Goal: Task Accomplishment & Management: Use online tool/utility

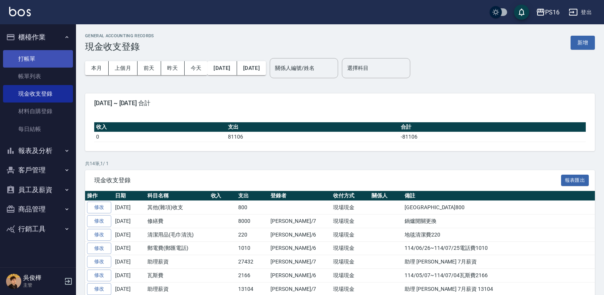
click at [37, 54] on link "打帳單" at bounding box center [38, 58] width 70 height 17
drag, startPoint x: 37, startPoint y: 54, endPoint x: 50, endPoint y: 49, distance: 14.1
click at [38, 52] on link "打帳單" at bounding box center [38, 58] width 70 height 17
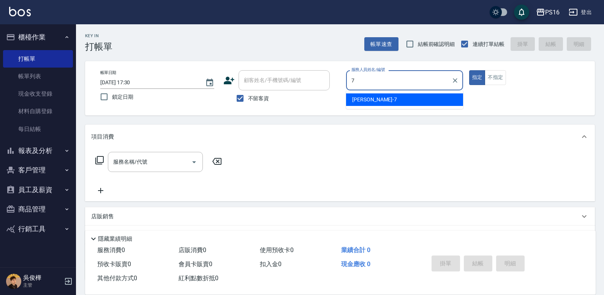
type input "[PERSON_NAME]-7"
type button "true"
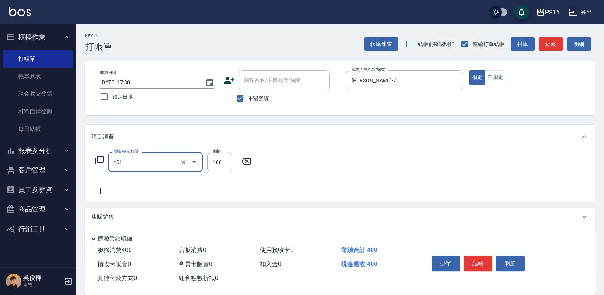
type input "剪髮(401)"
type input "350"
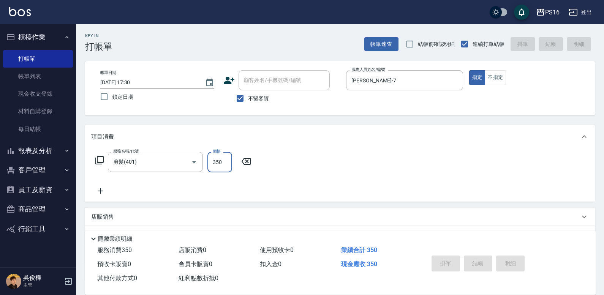
type input "[DATE] 17:31"
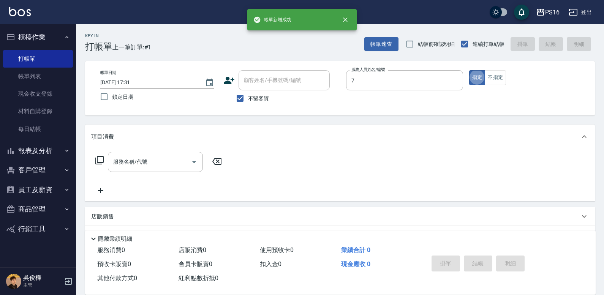
type input "[PERSON_NAME]-7"
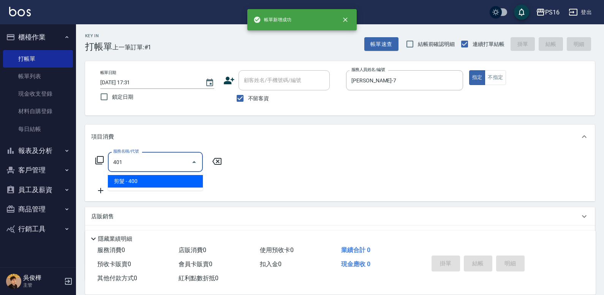
type input "剪髮(401)"
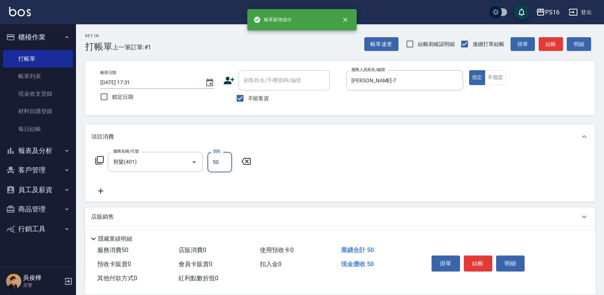
type input "500"
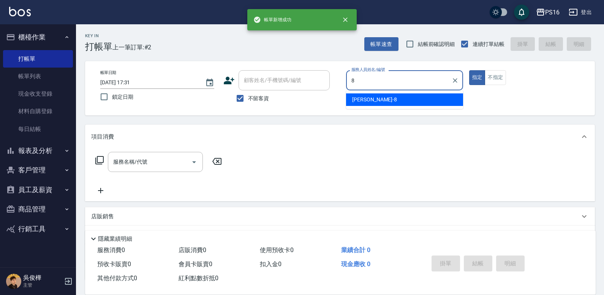
type input "[PERSON_NAME]-8"
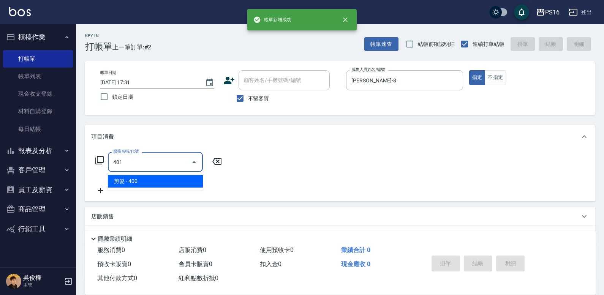
type input "剪髮(401)"
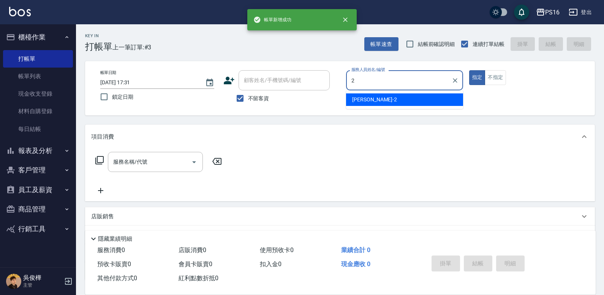
type input "[PERSON_NAME]-2"
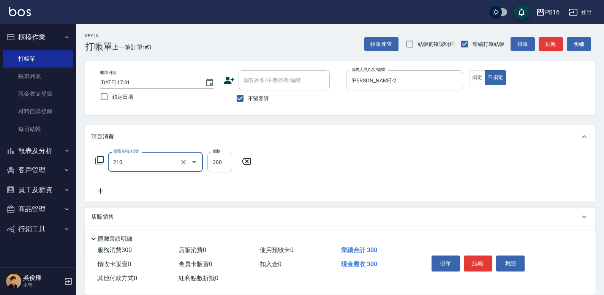
type input "歐娜洗髮精(210)"
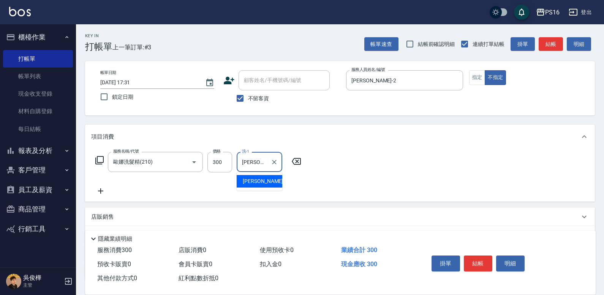
type input "[PERSON_NAME]-24"
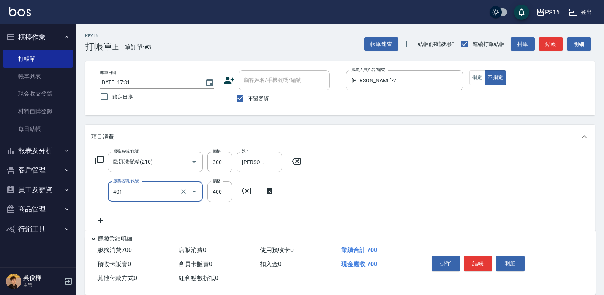
type input "剪髮(401)"
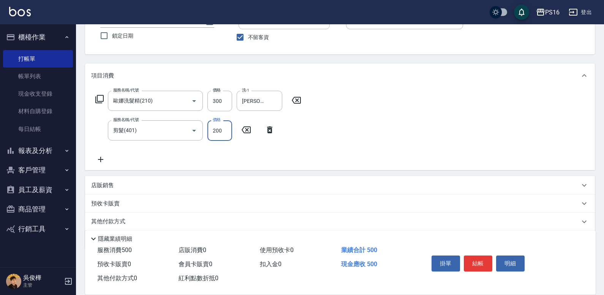
type input "200"
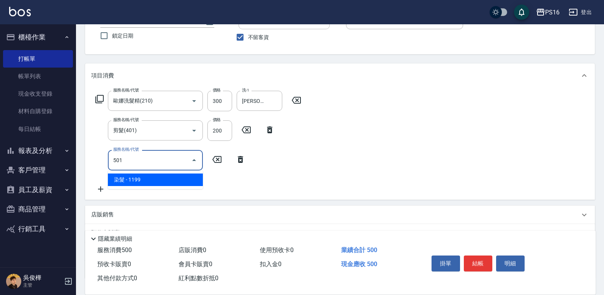
type input "染髮(501)"
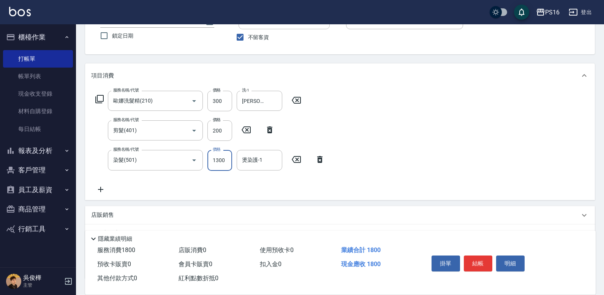
type input "1300"
type input "[PERSON_NAME]-2"
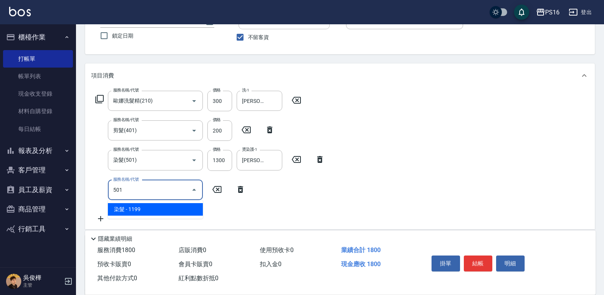
type input "染髮(501)"
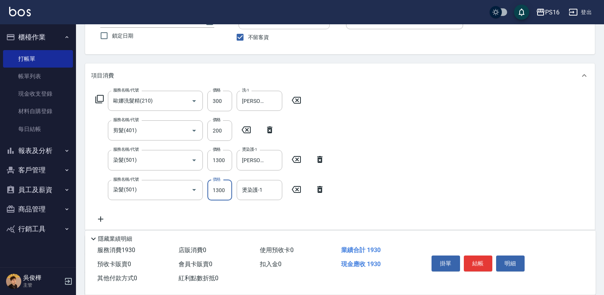
type input "1300"
type input "[PERSON_NAME]-2"
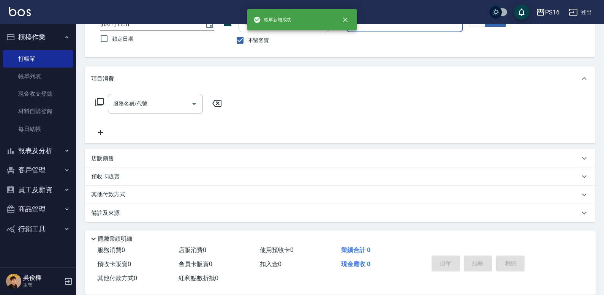
scroll to position [58, 0]
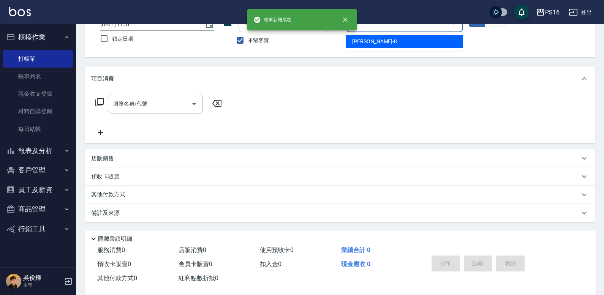
type input "[PERSON_NAME]-8"
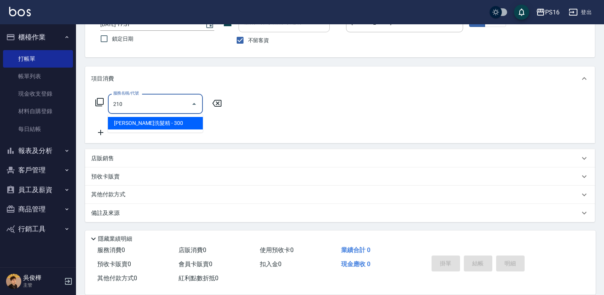
type input "歐娜洗髮精(210)"
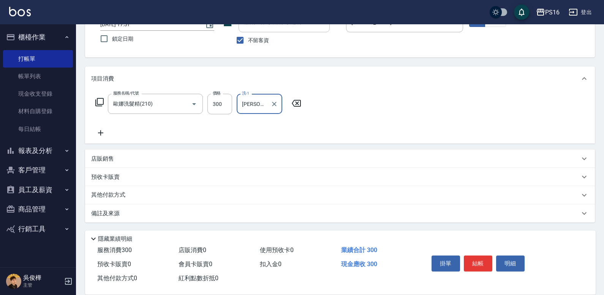
type input "[PERSON_NAME]-28"
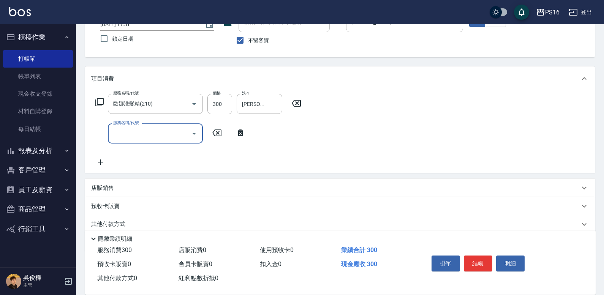
scroll to position [88, 0]
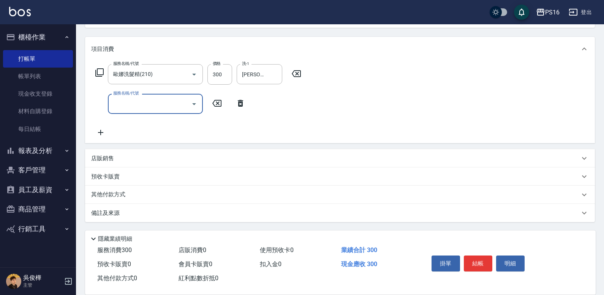
click at [144, 162] on div "店販銷售" at bounding box center [335, 159] width 489 height 8
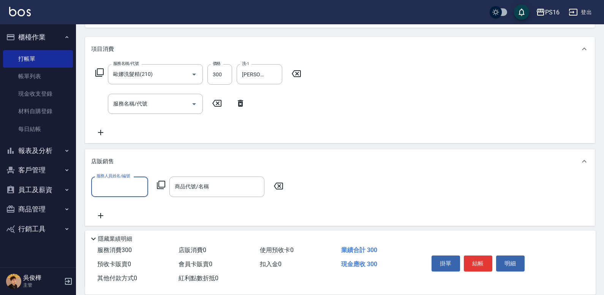
scroll to position [0, 0]
type input "[PERSON_NAME]-8"
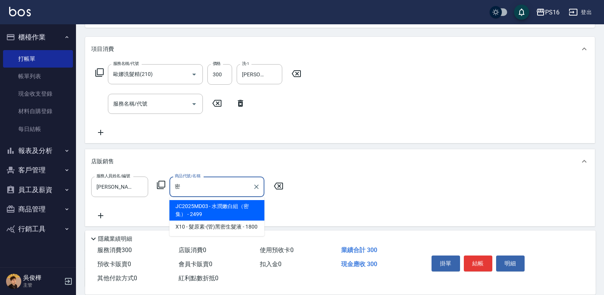
type input "泌"
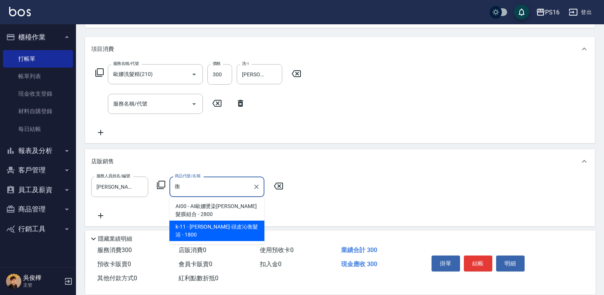
type input "荷昀-頭皮沁衡髮浴"
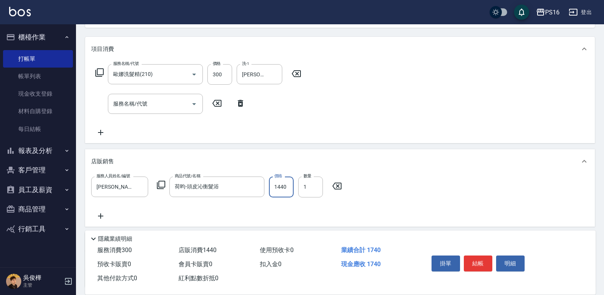
type input "1440"
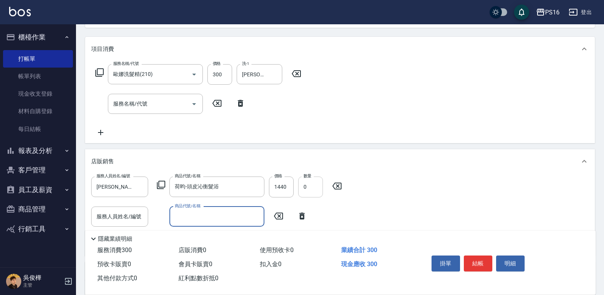
click at [316, 188] on input "0" at bounding box center [310, 187] width 25 height 21
type input "1"
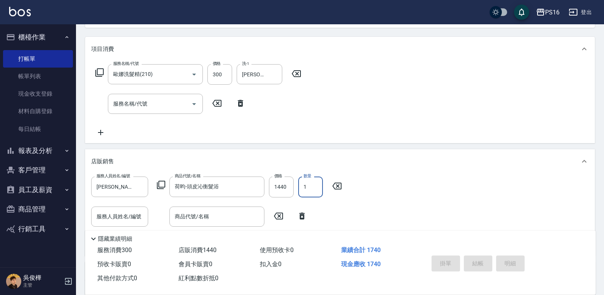
type input "[DATE] 17:32"
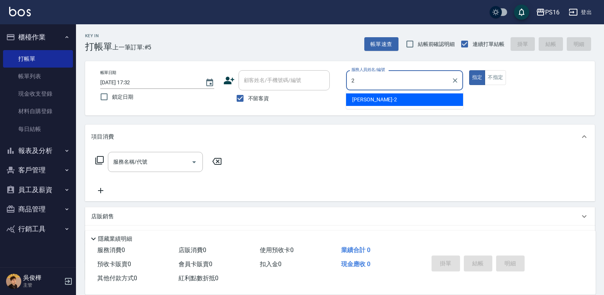
type input "[PERSON_NAME]-2"
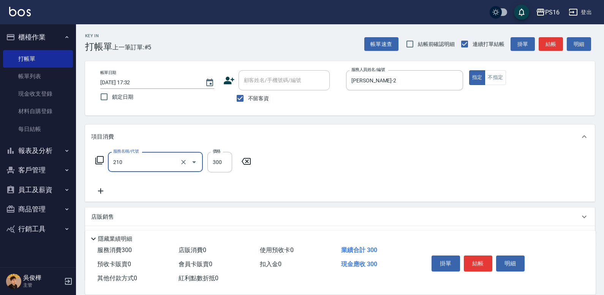
type input "歐娜洗髮精(210)"
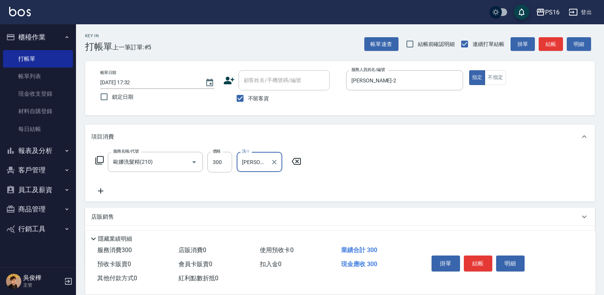
type input "[PERSON_NAME]-24"
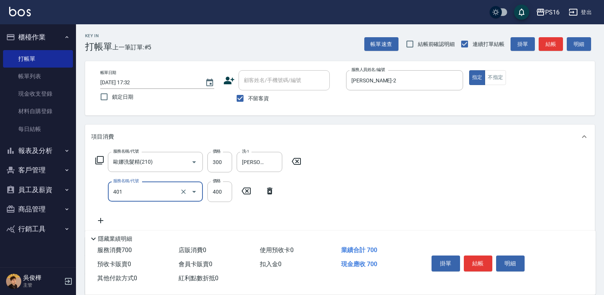
type input "剪髮(401)"
type input "300"
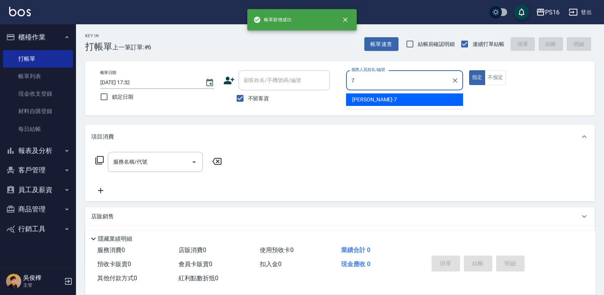
type input "[PERSON_NAME]-7"
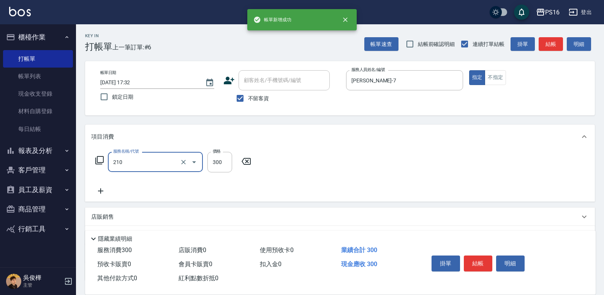
type input "歐娜洗髮精(210)"
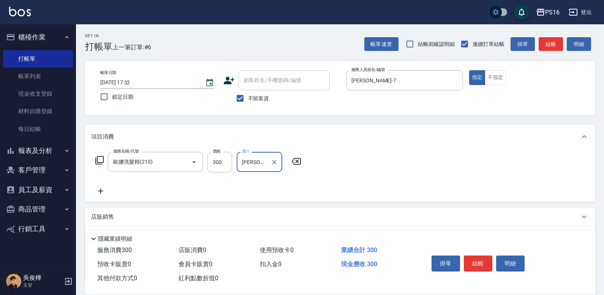
type input "[PERSON_NAME]-24"
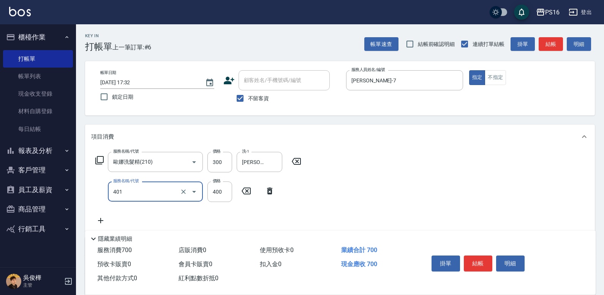
type input "剪髮(401)"
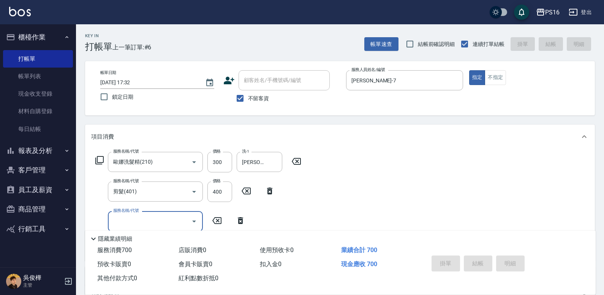
type input "[DATE] 17:33"
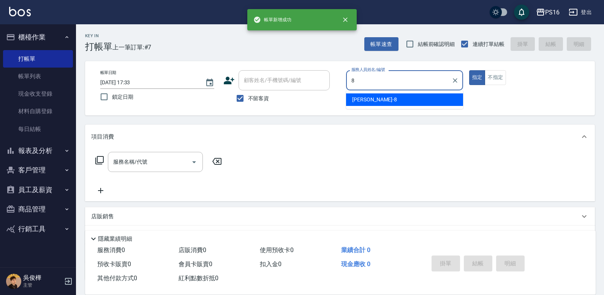
type input "[PERSON_NAME]-8"
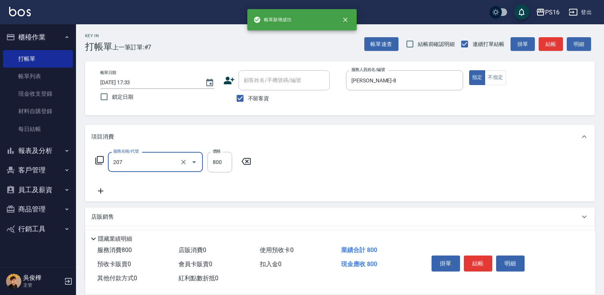
type input "清潔洗(207)"
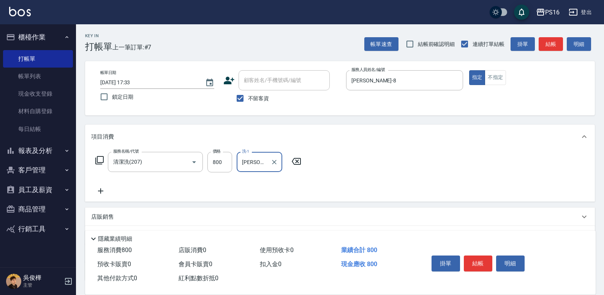
type input "[PERSON_NAME]-28"
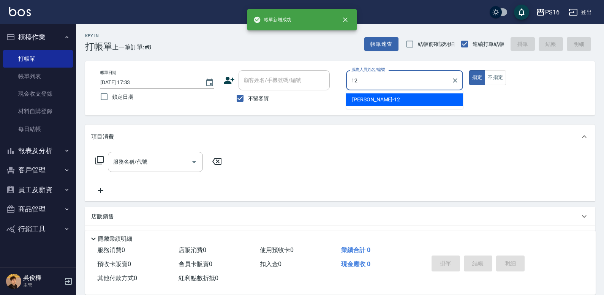
type input "[PERSON_NAME]-12"
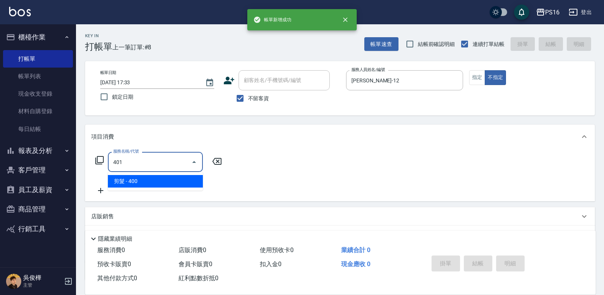
type input "剪髮(401)"
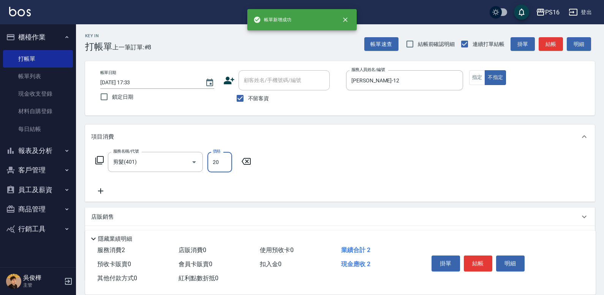
type input "200"
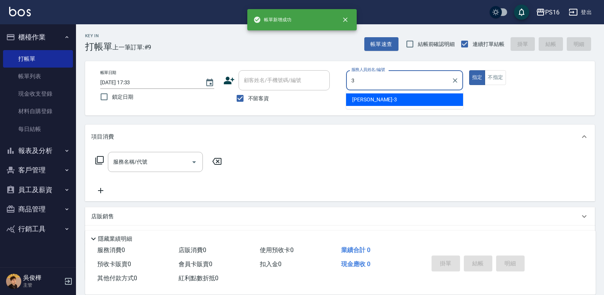
type input "[PERSON_NAME]-3"
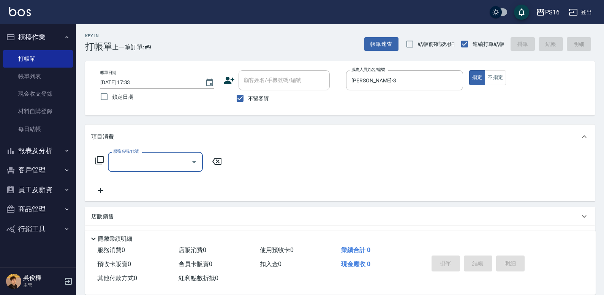
click at [103, 165] on icon at bounding box center [99, 160] width 9 height 9
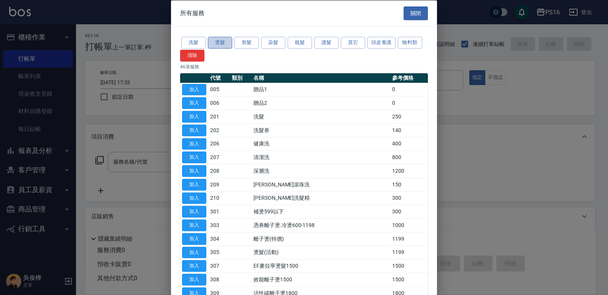
click at [215, 44] on button "燙髮" at bounding box center [220, 43] width 24 height 12
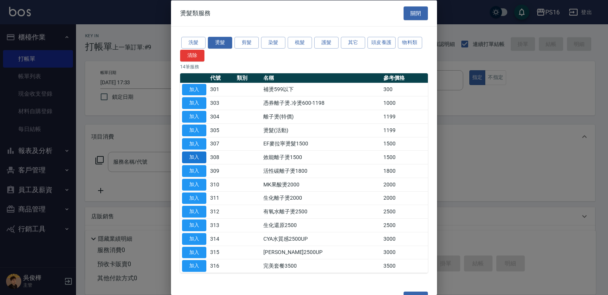
click at [203, 157] on button "加入" at bounding box center [194, 158] width 24 height 12
type input "效能離子燙1500(308)"
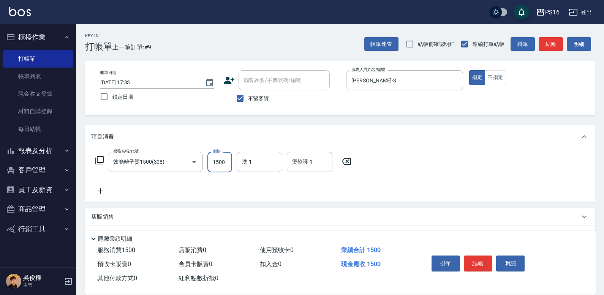
click at [231, 163] on input "1500" at bounding box center [220, 162] width 25 height 21
type input "2500"
type input "[PERSON_NAME]-3"
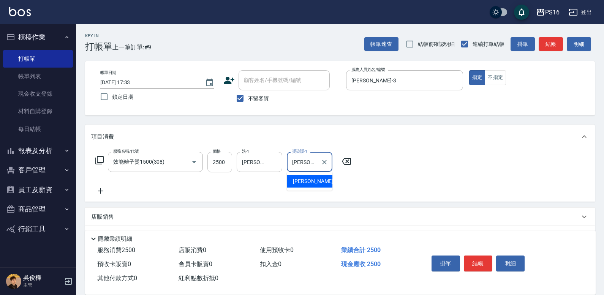
type input "[PERSON_NAME]-3"
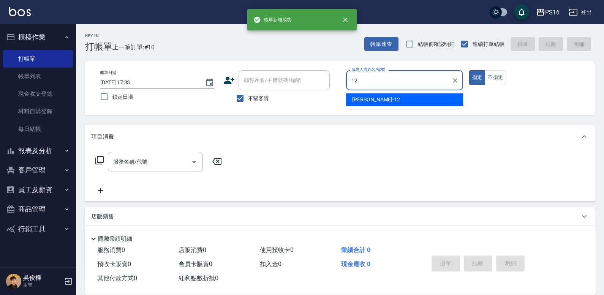
type input "[PERSON_NAME]-12"
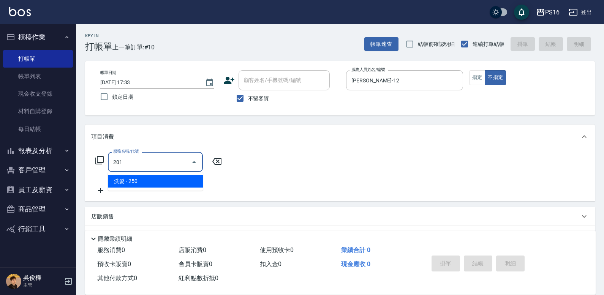
type input "洗髮(201)"
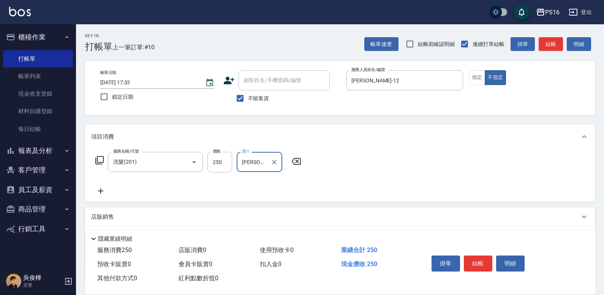
type input "[PERSON_NAME]-21"
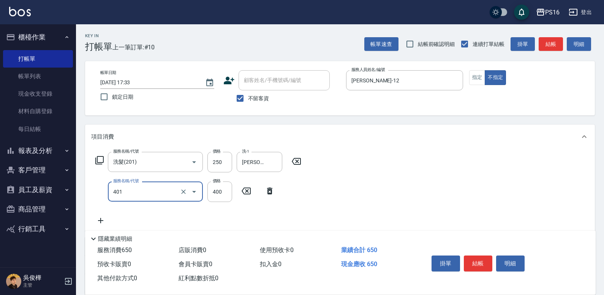
type input "剪髮(401)"
type input "200"
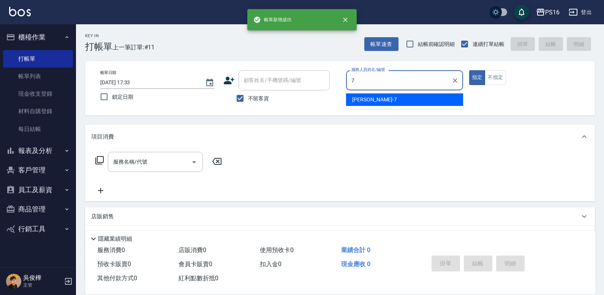
type input "[PERSON_NAME]-7"
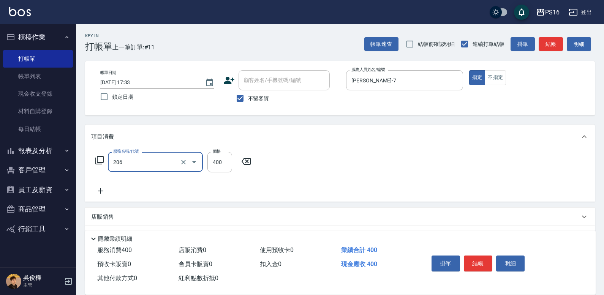
type input "健康洗(206)"
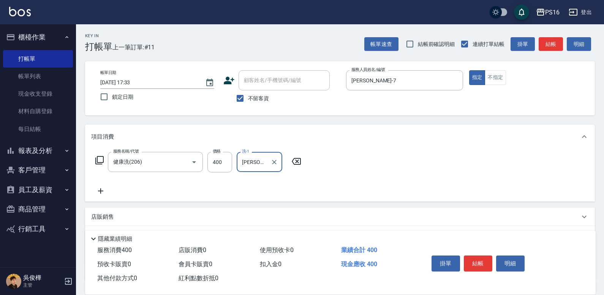
type input "[PERSON_NAME]-21"
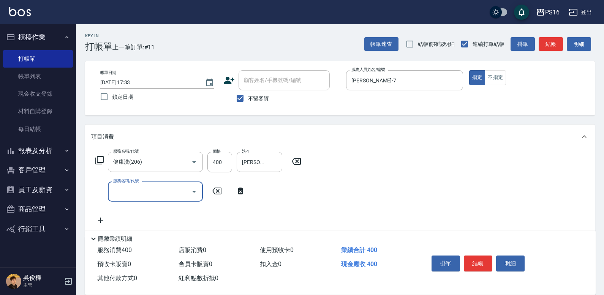
type input "4"
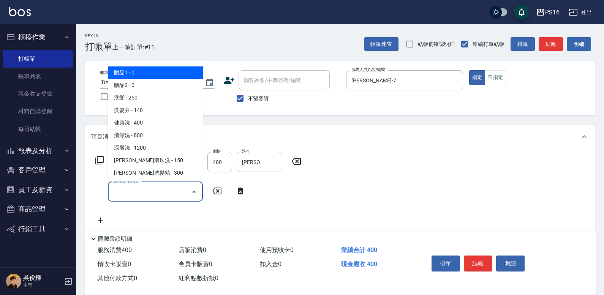
type input "5"
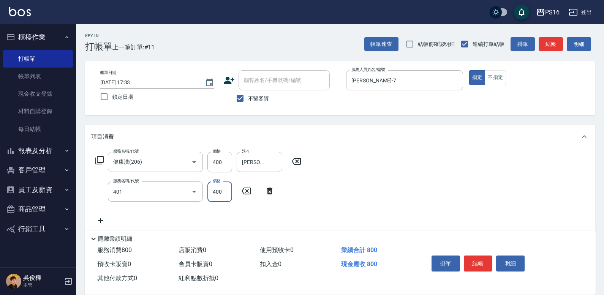
type input "剪髮(401)"
type input "50"
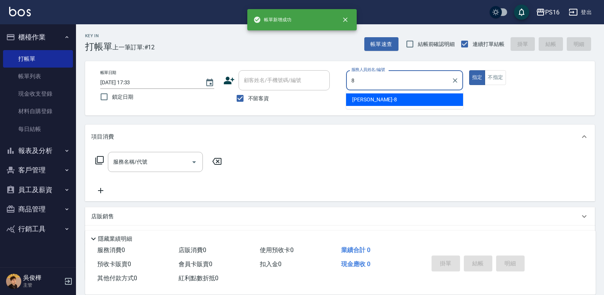
type input "[PERSON_NAME]-8"
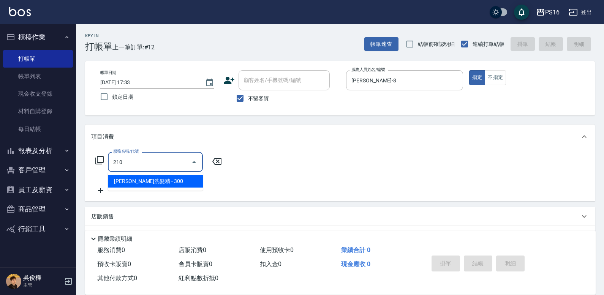
type input "歐娜洗髮精(210)"
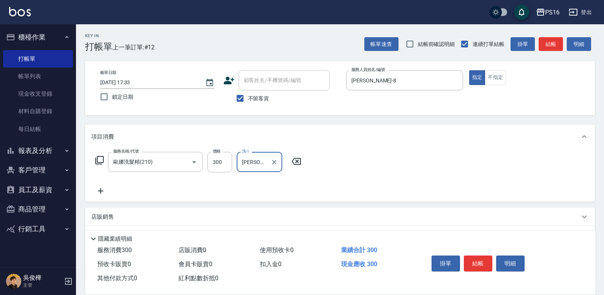
type input "[PERSON_NAME]-24"
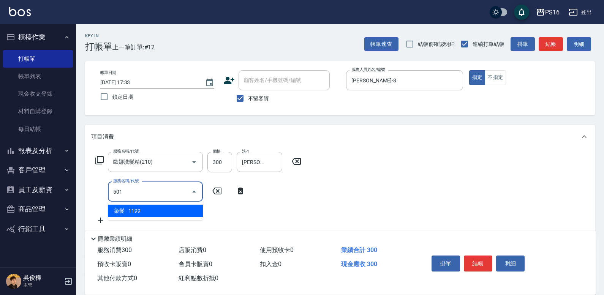
type input "染髮(501)"
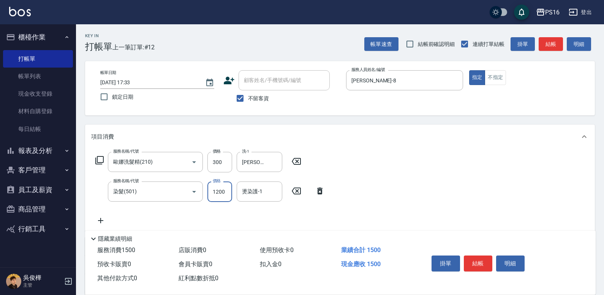
type input "1200"
type input "[PERSON_NAME]-28"
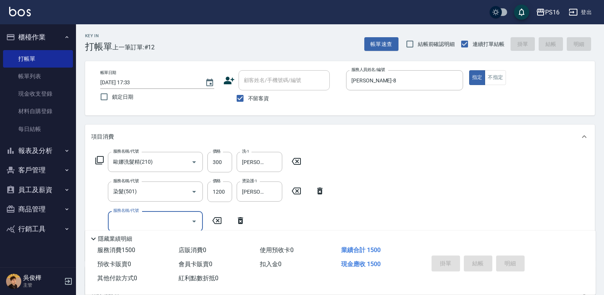
type input "[DATE] 17:34"
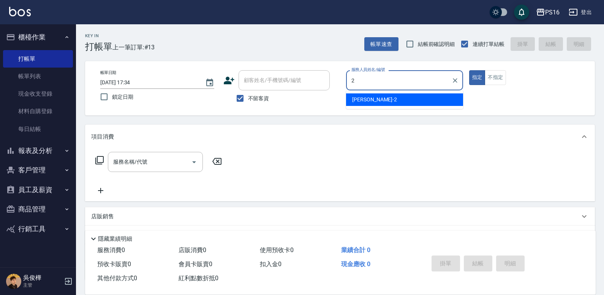
type input "[PERSON_NAME]-2"
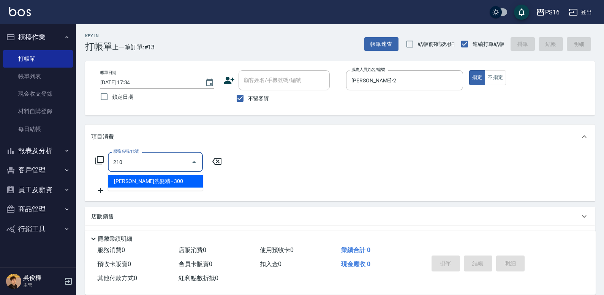
type input "歐娜洗髮精(210)"
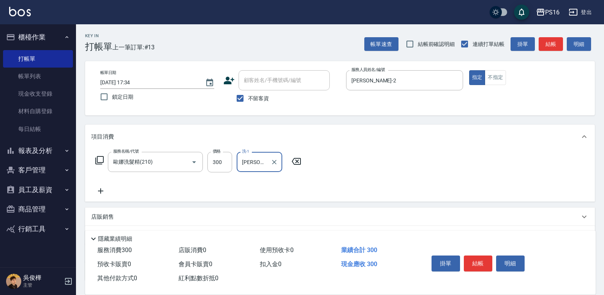
type input "[PERSON_NAME]-24"
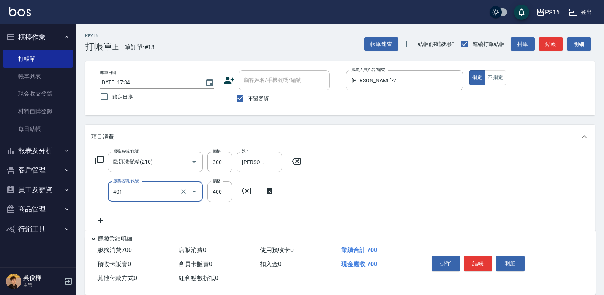
type input "剪髮(401)"
type input "300"
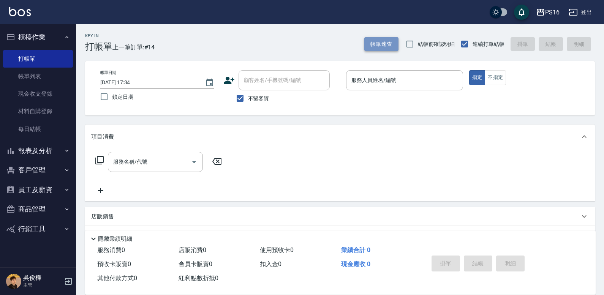
click at [396, 43] on button "帳單速查" at bounding box center [381, 44] width 34 height 14
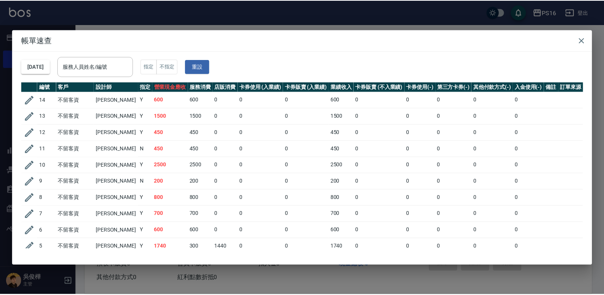
scroll to position [81, 0]
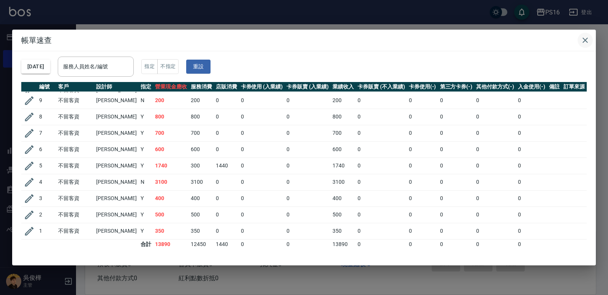
click at [586, 39] on icon "button" at bounding box center [585, 40] width 9 height 9
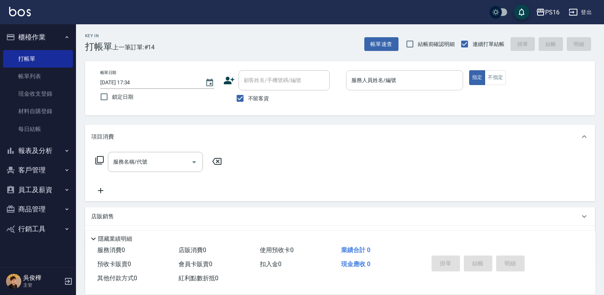
click at [366, 81] on input "服務人員姓名/編號" at bounding box center [405, 80] width 110 height 13
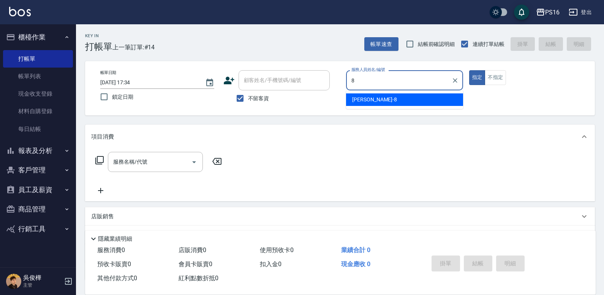
type input "[PERSON_NAME]-8"
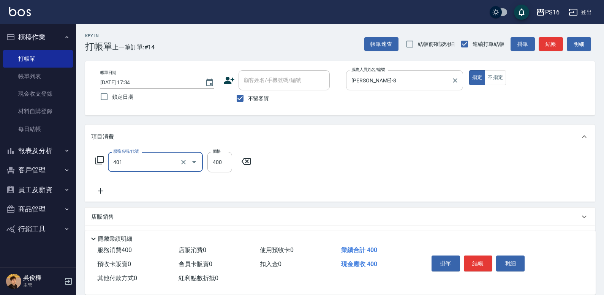
type input "剪髮(401)"
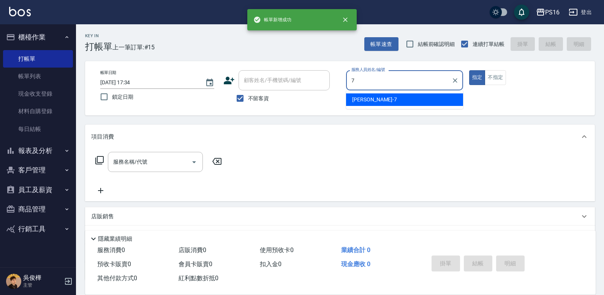
type input "[PERSON_NAME]-7"
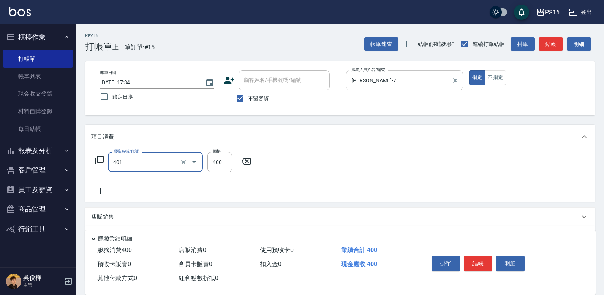
type input "剪髮(401)"
type input "350"
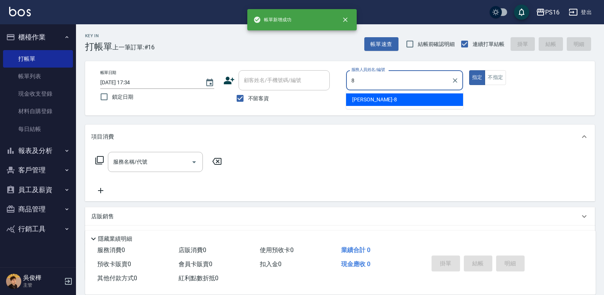
type input "[PERSON_NAME]-8"
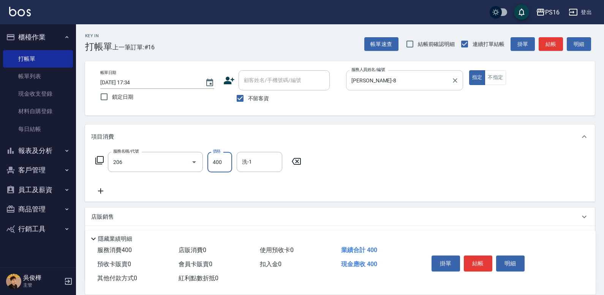
type input "健康洗(206)"
type input "[PERSON_NAME]-24"
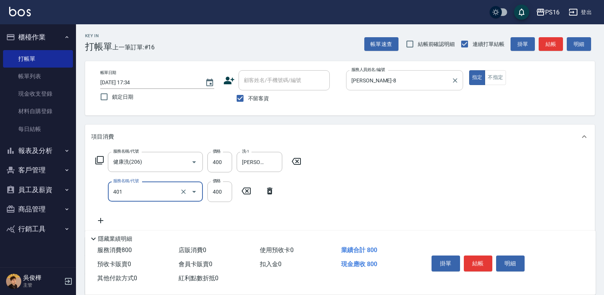
type input "剪髮(401)"
type input "200"
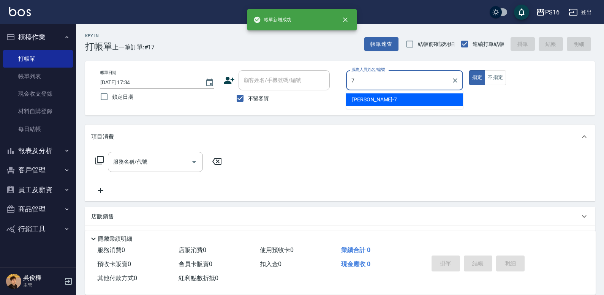
type input "[PERSON_NAME]-7"
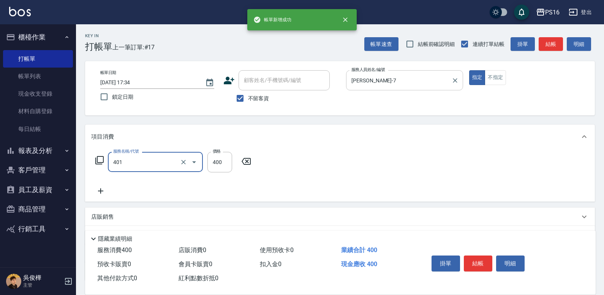
type input "剪髮(401)"
type input "350"
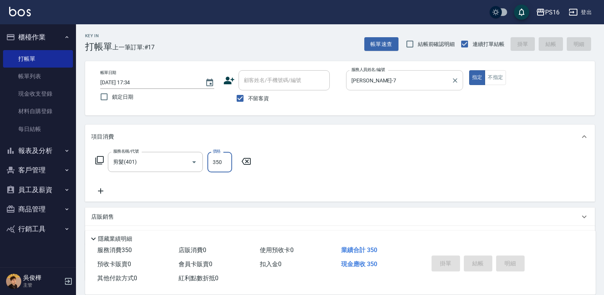
type input "[DATE] 17:35"
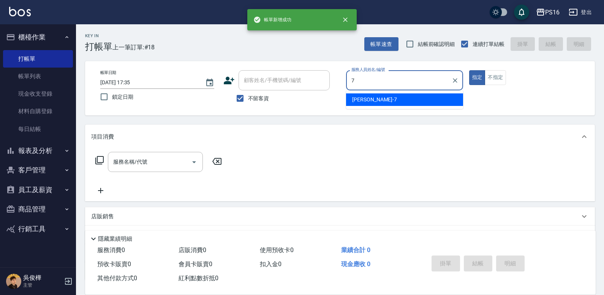
type input "[PERSON_NAME]-7"
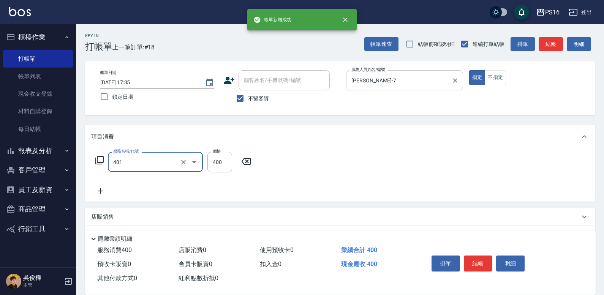
type input "剪髮(401)"
type input "350"
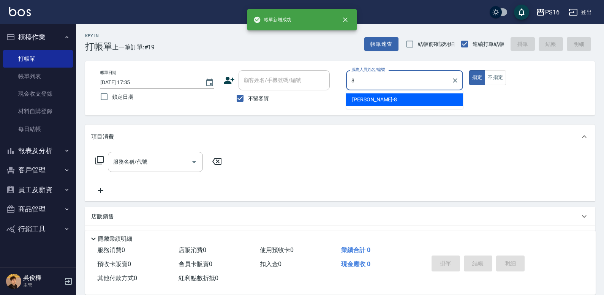
type input "[PERSON_NAME]-8"
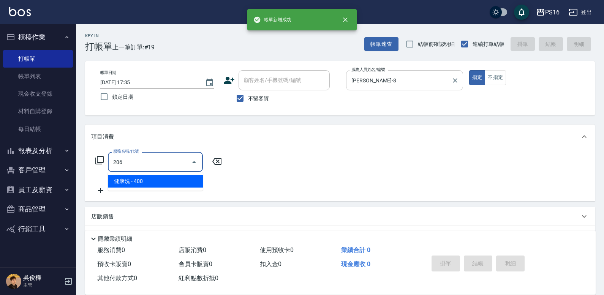
type input "健康洗(206)"
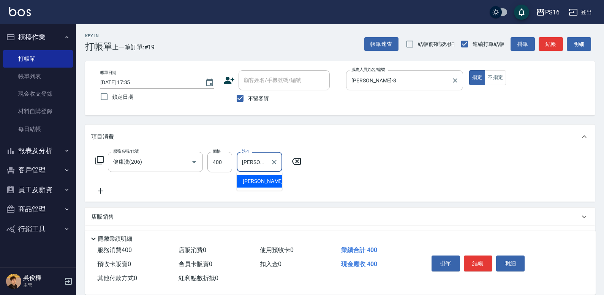
type input "[PERSON_NAME]-24"
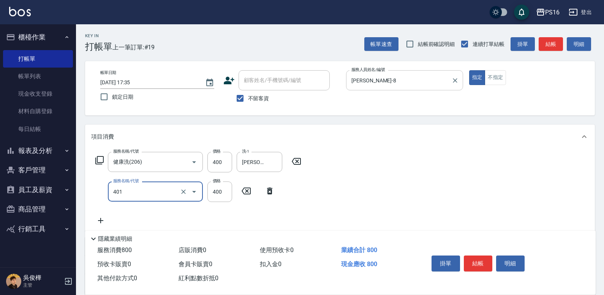
type input "剪髮(401)"
type input "200"
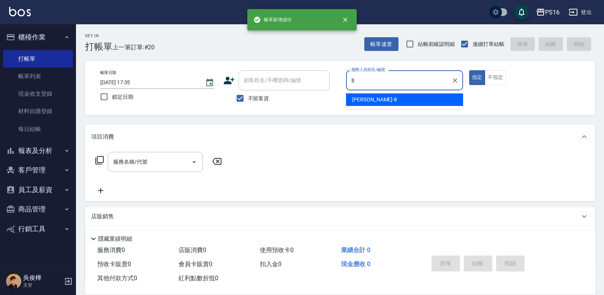
type input "[PERSON_NAME]-8"
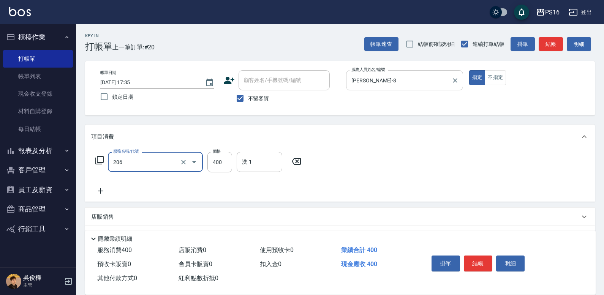
type input "健康洗(206)"
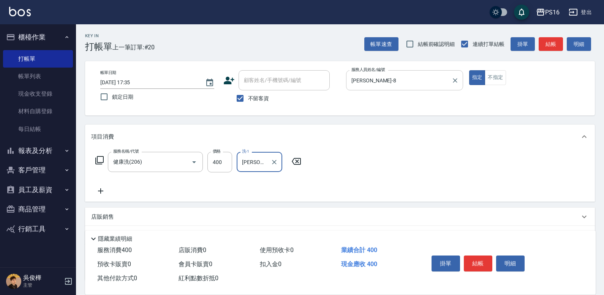
type input "[PERSON_NAME]-20"
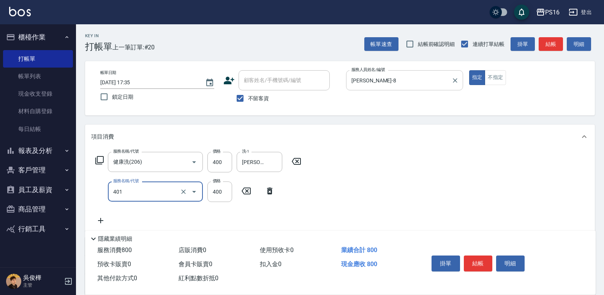
type input "剪髮(401)"
type input "200"
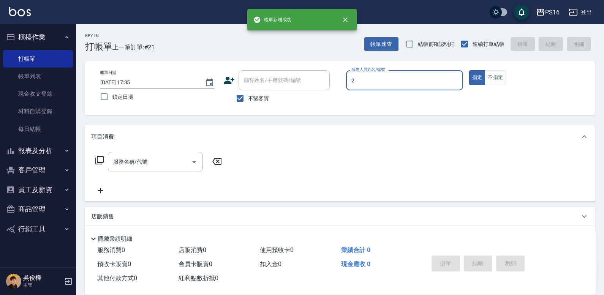
type input "[PERSON_NAME]-2"
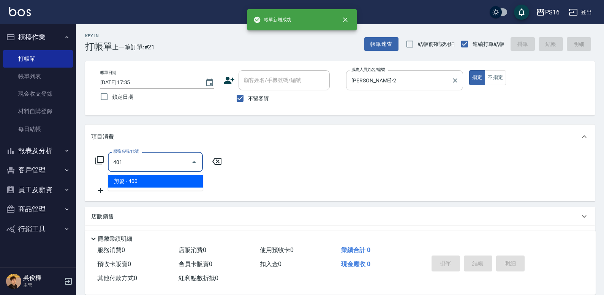
type input "剪髮(401)"
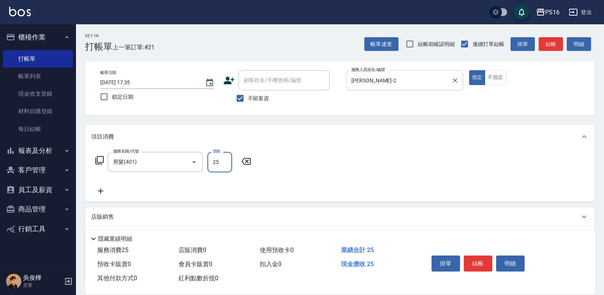
type input "250"
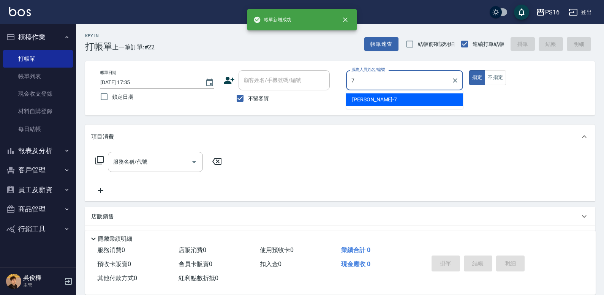
type input "[PERSON_NAME]-7"
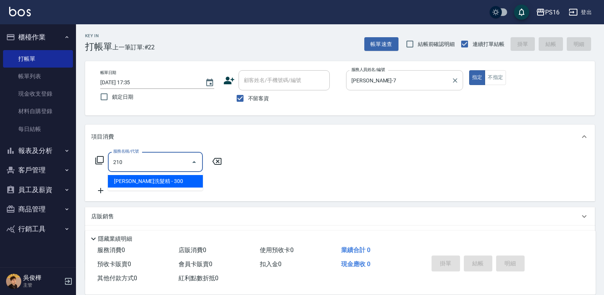
type input "歐娜洗髮精(210)"
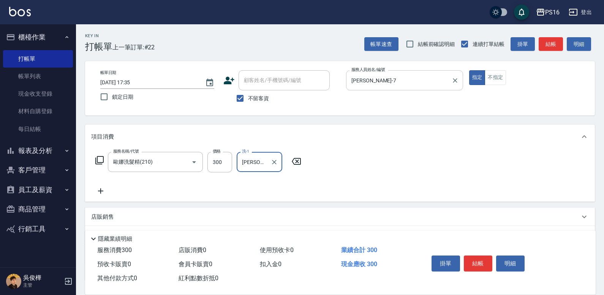
type input "[PERSON_NAME]-24"
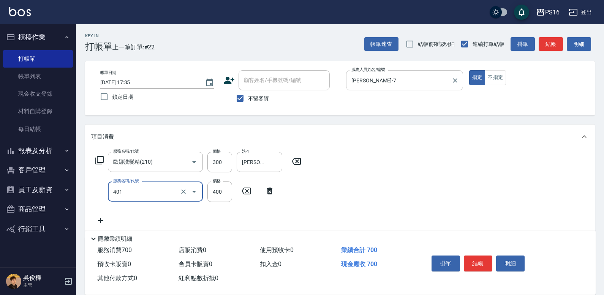
type input "剪髮(401)"
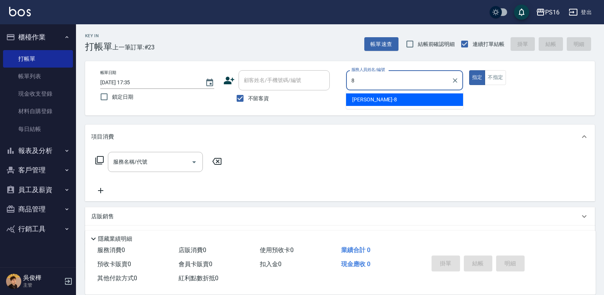
type input "[PERSON_NAME]-8"
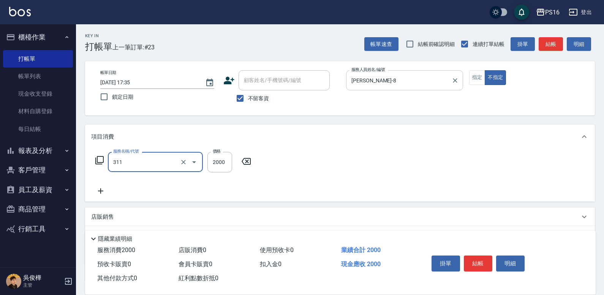
type input "生化離子燙2000(311)"
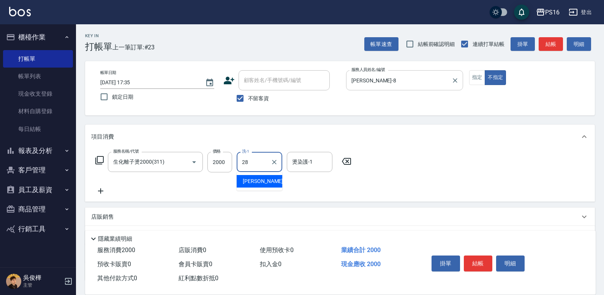
type input "[PERSON_NAME]-28"
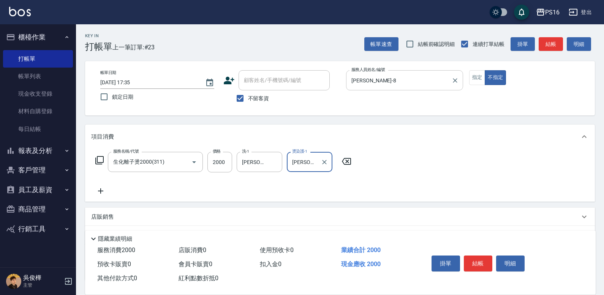
type input "[PERSON_NAME]-28"
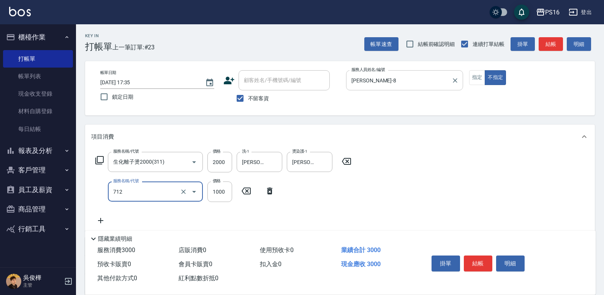
type input "伊蘭洋甘菊1000(712)"
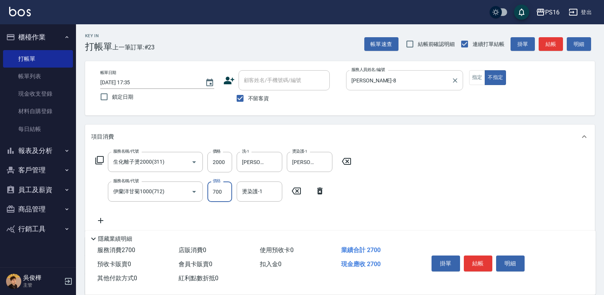
type input "700"
type input "[PERSON_NAME]-28"
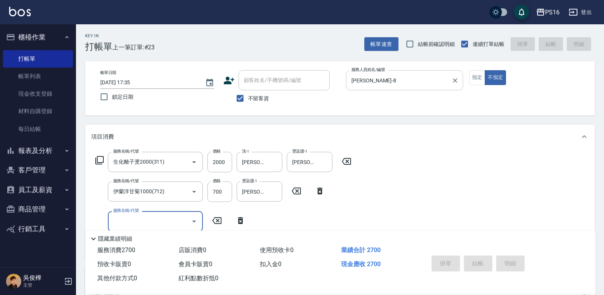
type input "[DATE] 17:50"
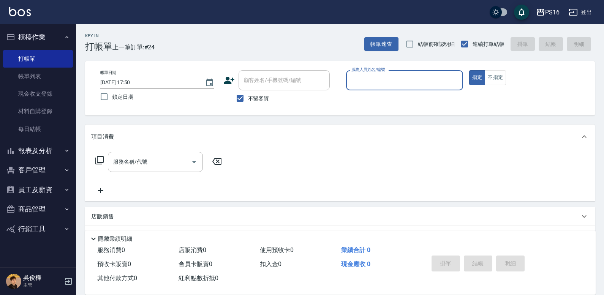
click at [53, 38] on button "櫃檯作業" at bounding box center [38, 37] width 70 height 20
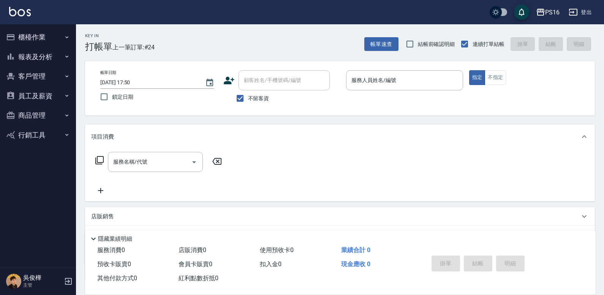
click at [54, 54] on button "報表及分析" at bounding box center [38, 57] width 70 height 20
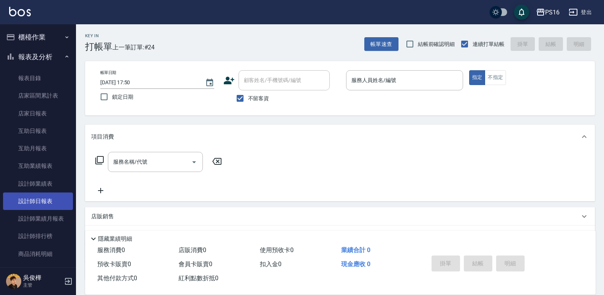
click at [50, 200] on link "設計師日報表" at bounding box center [38, 201] width 70 height 17
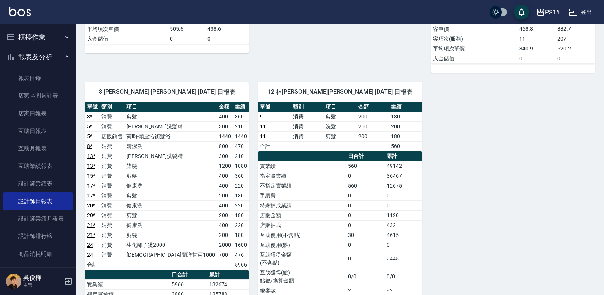
scroll to position [370, 0]
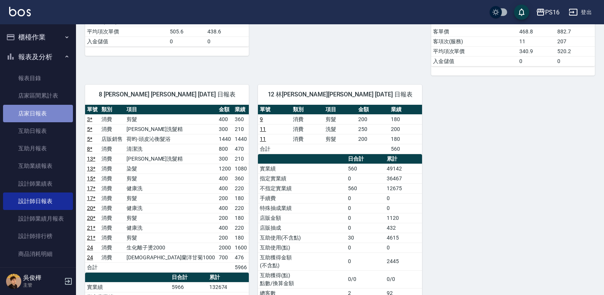
click at [57, 117] on link "店家日報表" at bounding box center [38, 113] width 70 height 17
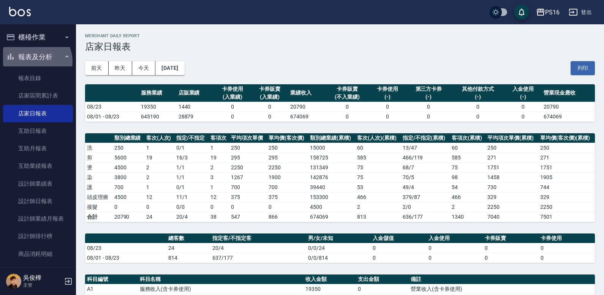
click at [36, 61] on button "報表及分析" at bounding box center [38, 57] width 70 height 20
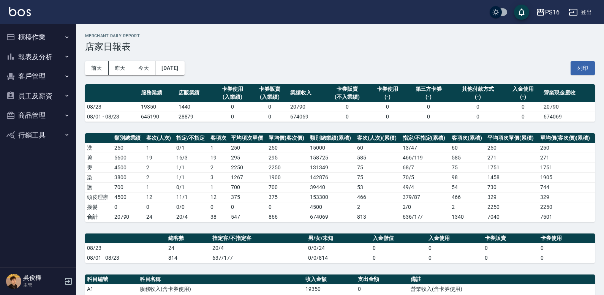
click at [38, 42] on button "櫃檯作業" at bounding box center [38, 37] width 70 height 20
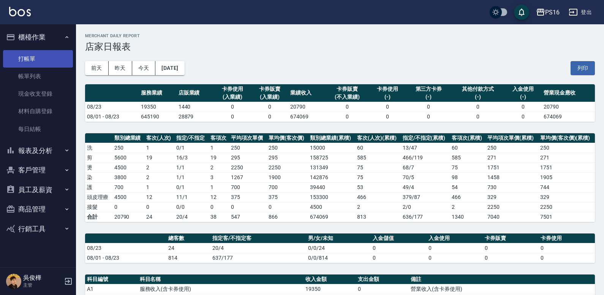
click at [43, 54] on link "打帳單" at bounding box center [38, 58] width 70 height 17
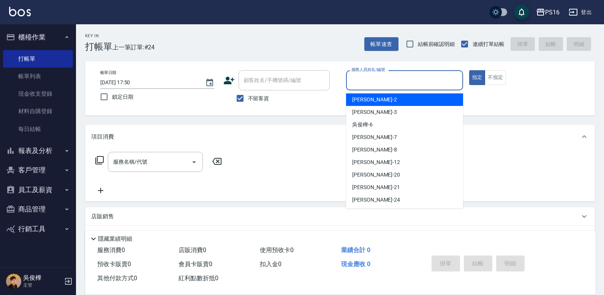
click at [416, 82] on input "服務人員姓名/編號" at bounding box center [405, 80] width 110 height 13
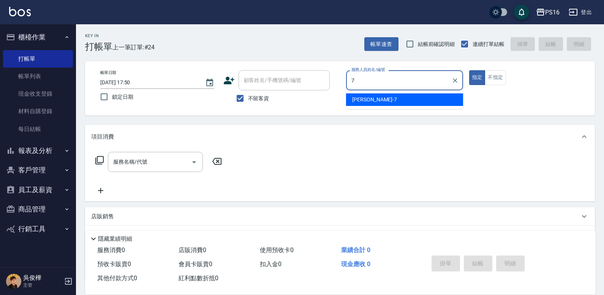
type input "[PERSON_NAME]-7"
type button "true"
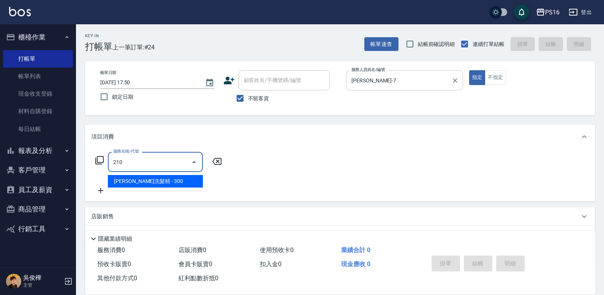
type input "歐娜洗髮精(210)"
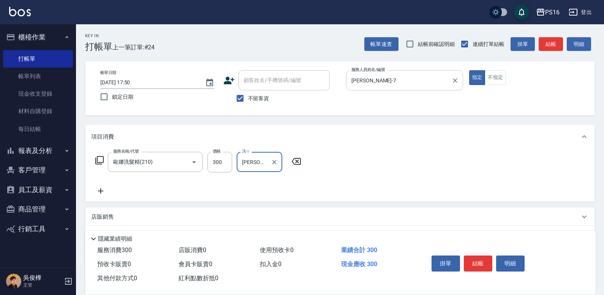
type input "[PERSON_NAME]-20"
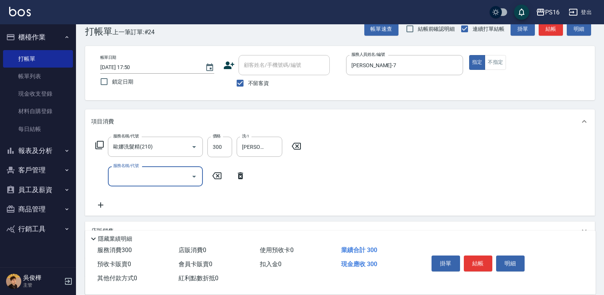
scroll to position [65, 0]
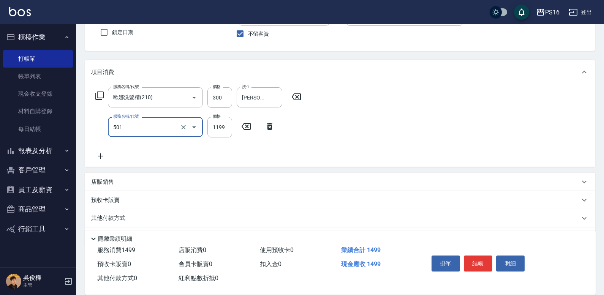
type input "染髮(501)"
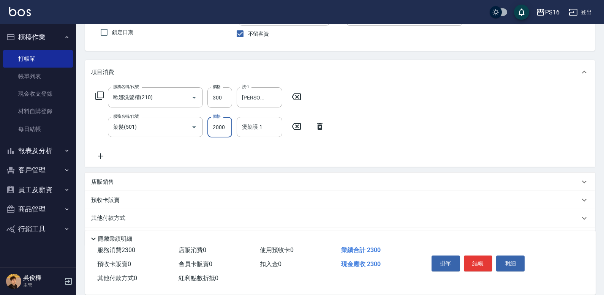
type input "2000"
type input "[PERSON_NAME]-20"
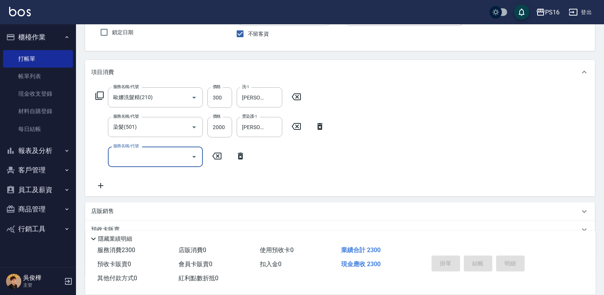
type input "[DATE] 17:51"
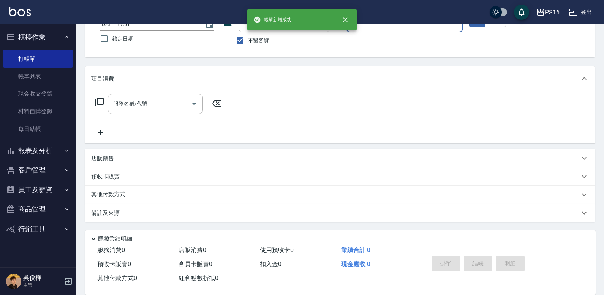
scroll to position [58, 0]
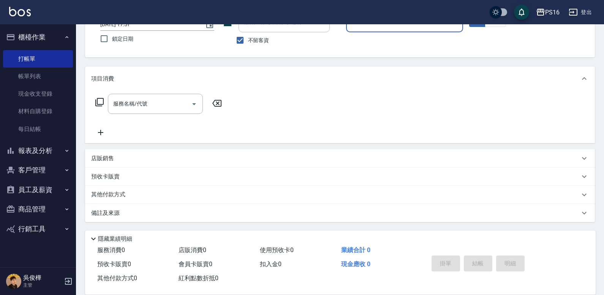
click at [48, 33] on button "櫃檯作業" at bounding box center [38, 37] width 70 height 20
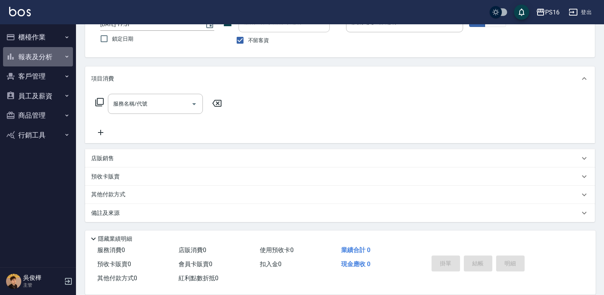
click at [52, 62] on button "報表及分析" at bounding box center [38, 57] width 70 height 20
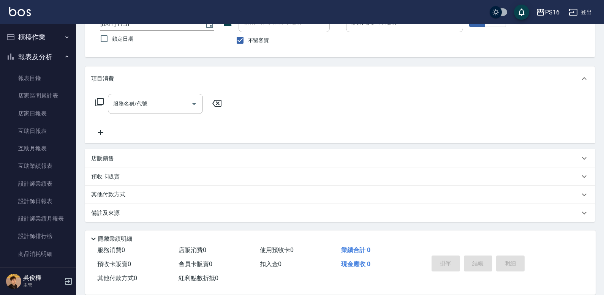
click at [59, 193] on link "設計師日報表" at bounding box center [38, 201] width 70 height 17
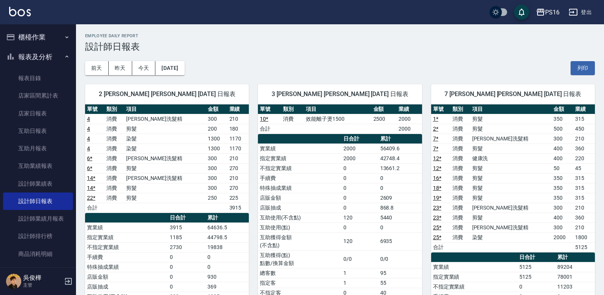
click at [58, 52] on button "報表及分析" at bounding box center [38, 57] width 70 height 20
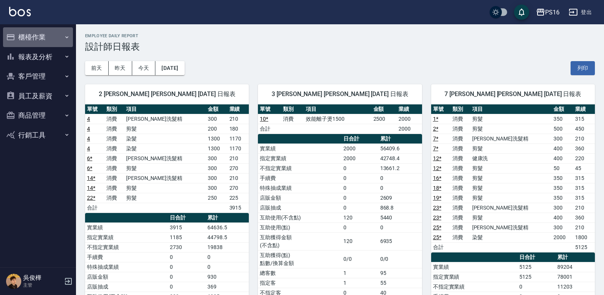
click at [54, 38] on button "櫃檯作業" at bounding box center [38, 37] width 70 height 20
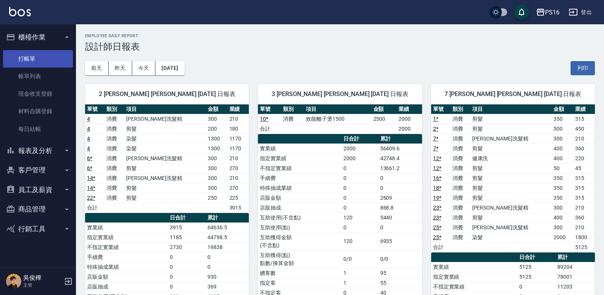
click at [53, 59] on link "打帳單" at bounding box center [38, 58] width 70 height 17
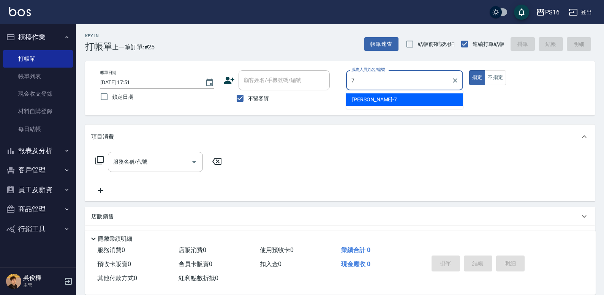
type input "[PERSON_NAME]-7"
type button "true"
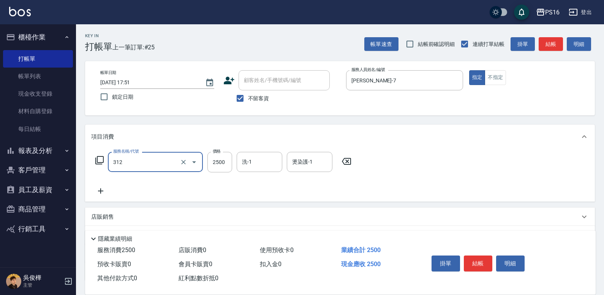
type input "有氧水離子燙2500(312)"
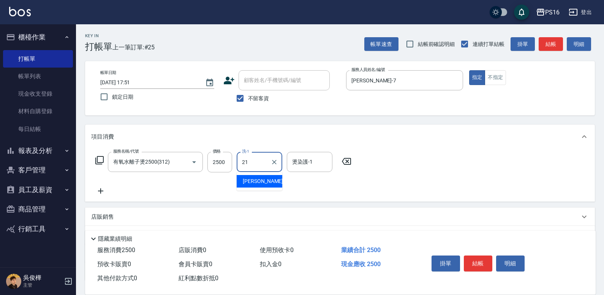
type input "[PERSON_NAME]-21"
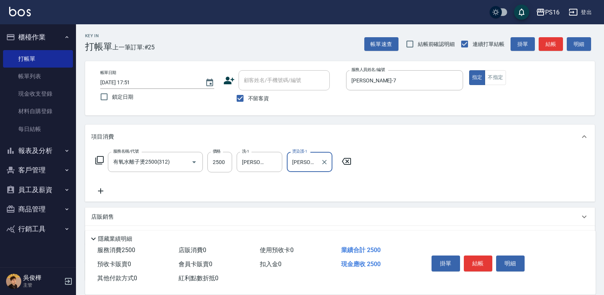
type input "[PERSON_NAME]-21"
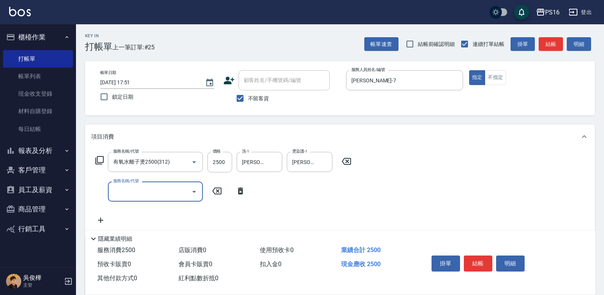
scroll to position [88, 0]
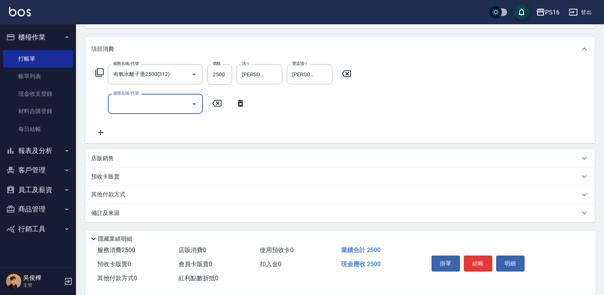
click at [148, 156] on div "店販銷售" at bounding box center [335, 159] width 489 height 8
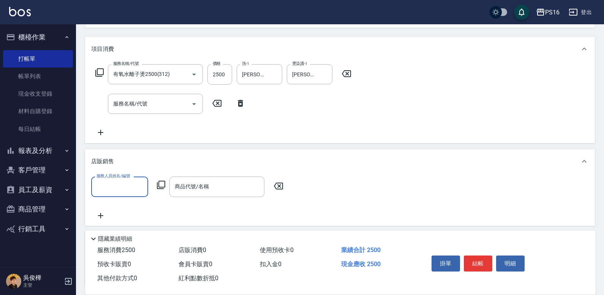
scroll to position [0, 0]
type input "[PERSON_NAME]-7"
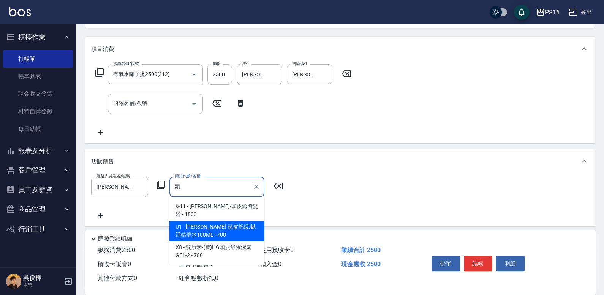
type input "[PERSON_NAME]-頭皮舒緩.賦活精華水100ML"
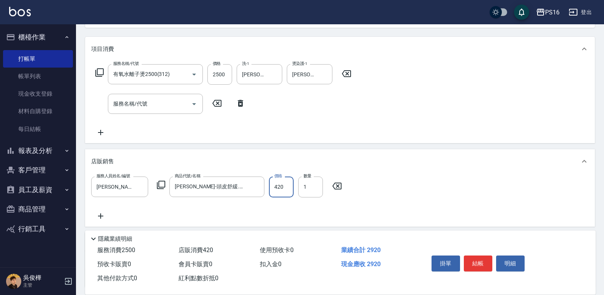
type input "420"
type input "2"
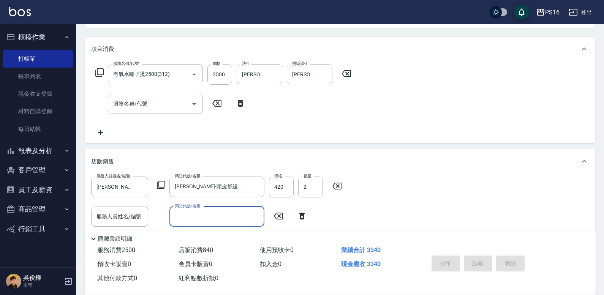
type input "[DATE] 17:53"
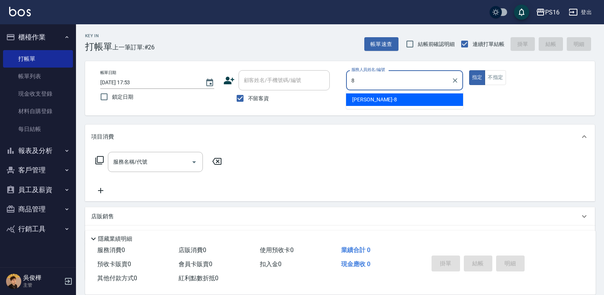
type input "[PERSON_NAME]-8"
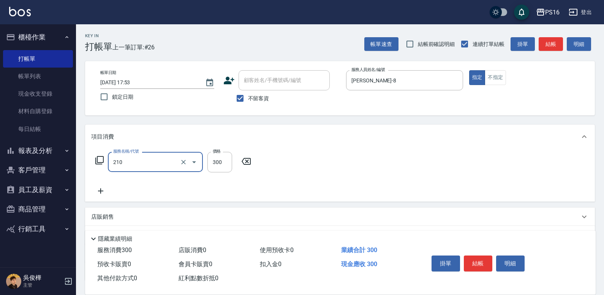
type input "歐娜洗髮精(210)"
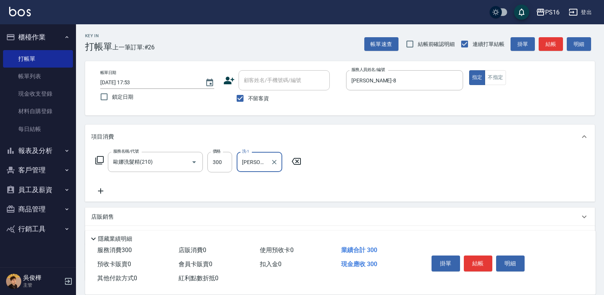
type input "[PERSON_NAME]-28"
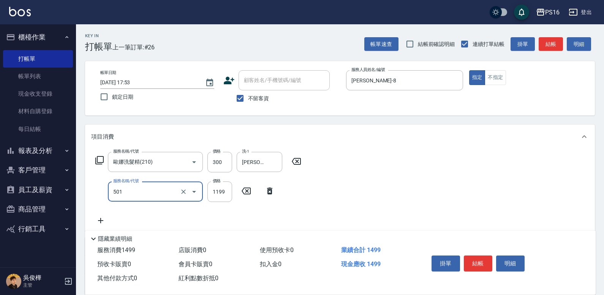
type input "染髮(501)"
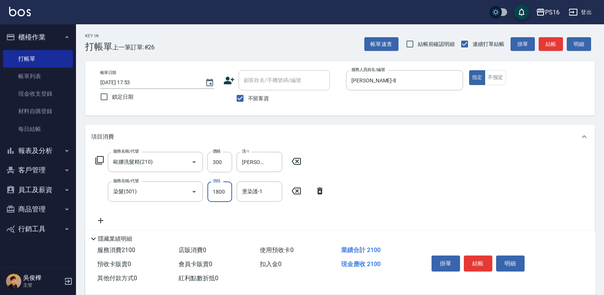
type input "1800"
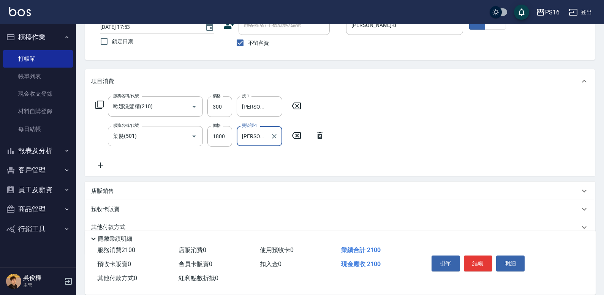
scroll to position [57, 0]
type input "[PERSON_NAME]-28"
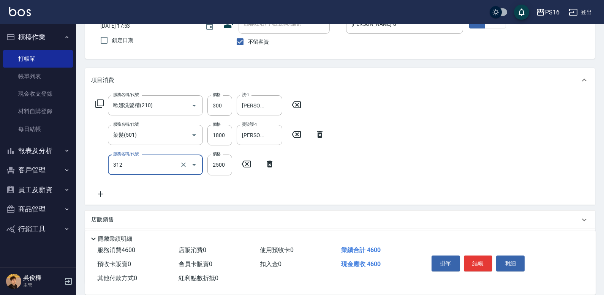
type input "有氧水離子燙2500(312)"
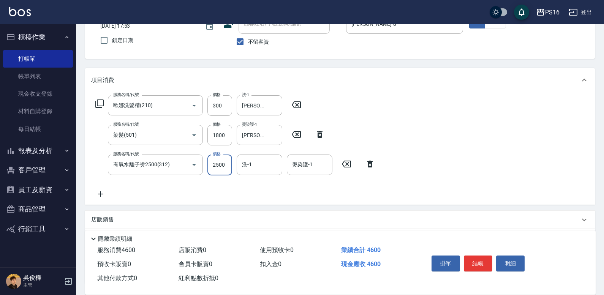
drag, startPoint x: 174, startPoint y: 172, endPoint x: 231, endPoint y: 155, distance: 59.2
click at [174, 172] on div "有氧水離子燙2500(312) 服務名稱/代號" at bounding box center [155, 165] width 95 height 20
click at [185, 162] on icon "Clear" at bounding box center [184, 165] width 8 height 8
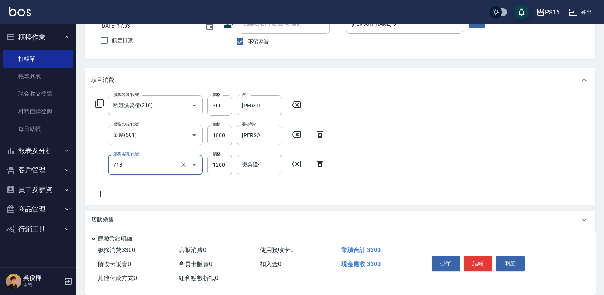
type input "水樣結構式1200(713)"
type input "840"
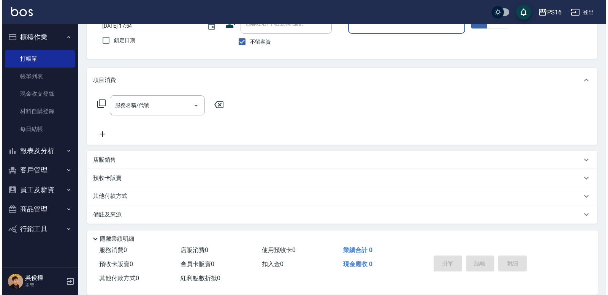
scroll to position [0, 0]
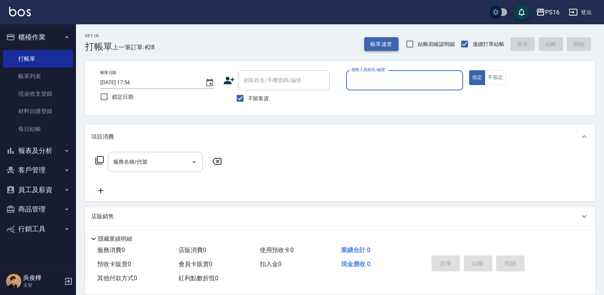
click at [387, 48] on button "帳單速查" at bounding box center [381, 44] width 34 height 14
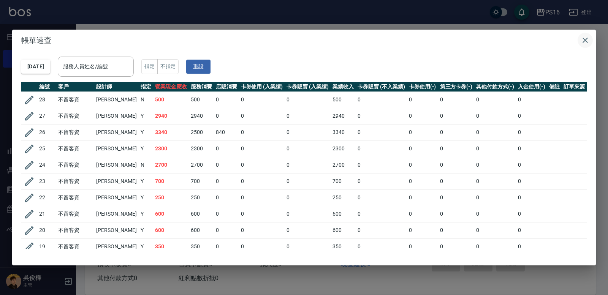
click at [589, 44] on icon "button" at bounding box center [585, 40] width 9 height 9
